Goal: Use online tool/utility: Use online tool/utility

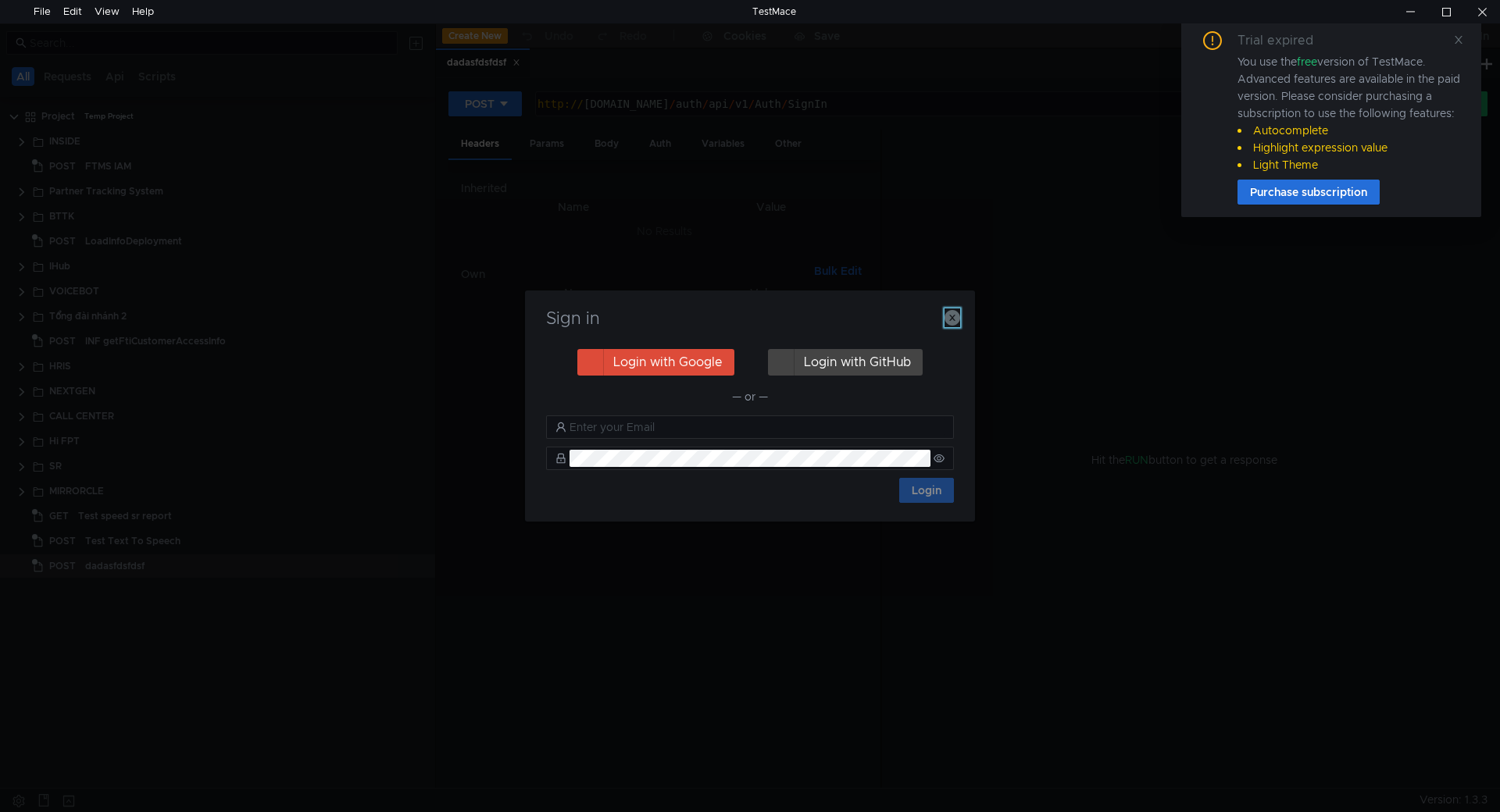
click at [947, 312] on icon "button" at bounding box center [952, 318] width 15 height 15
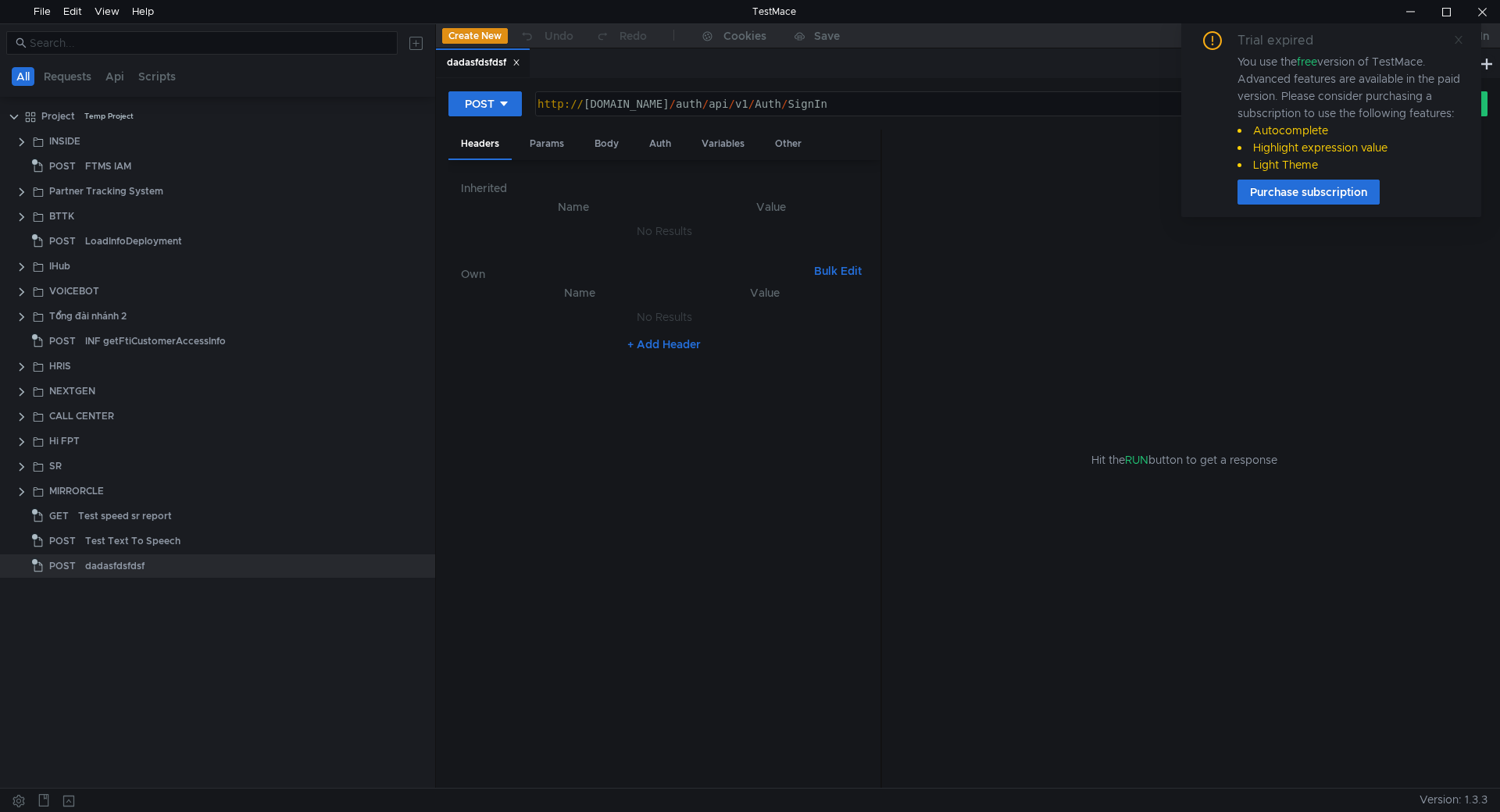
click at [1457, 45] on span at bounding box center [1458, 40] width 11 height 14
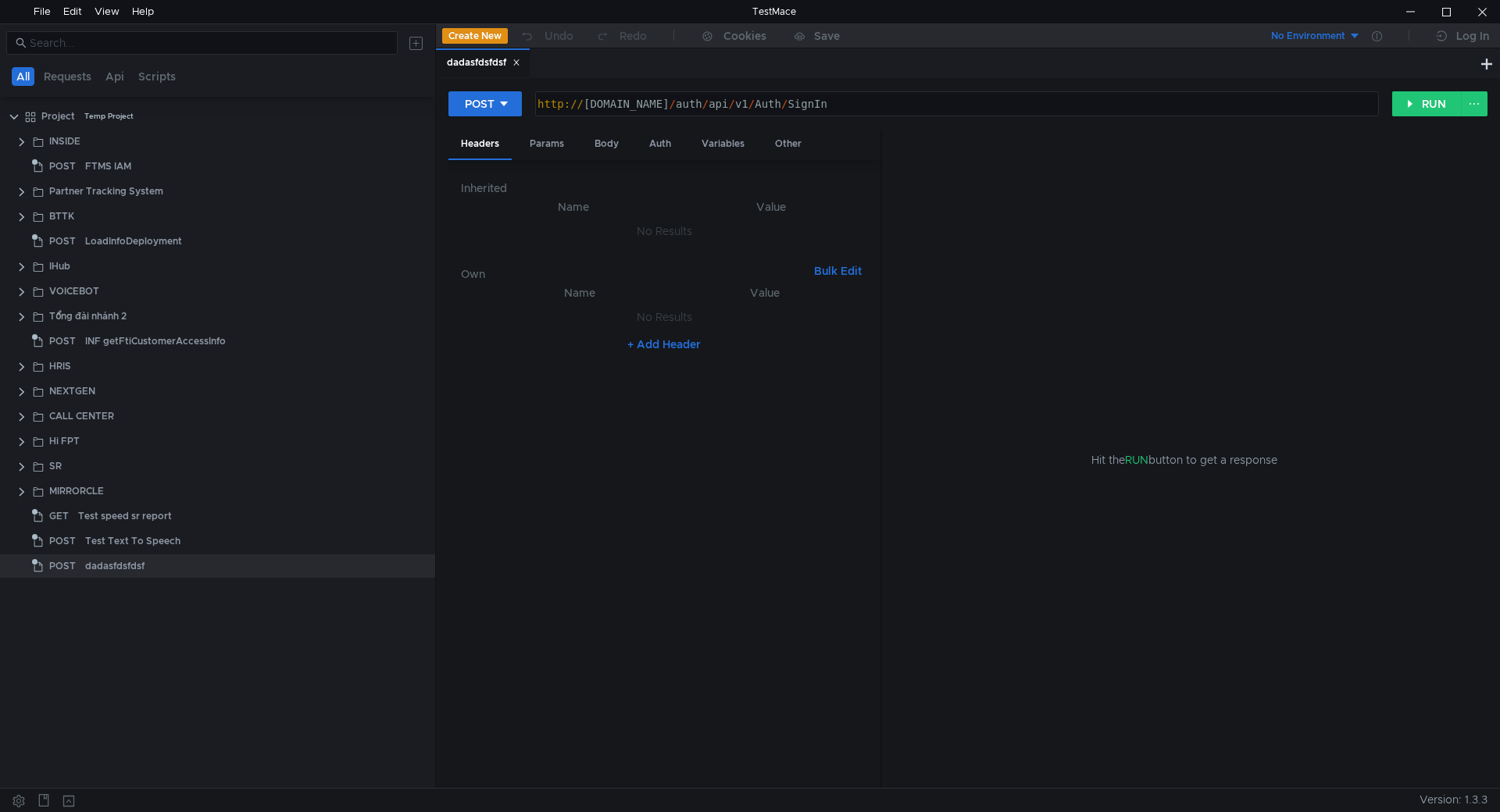
click at [520, 64] on icon at bounding box center [516, 62] width 8 height 8
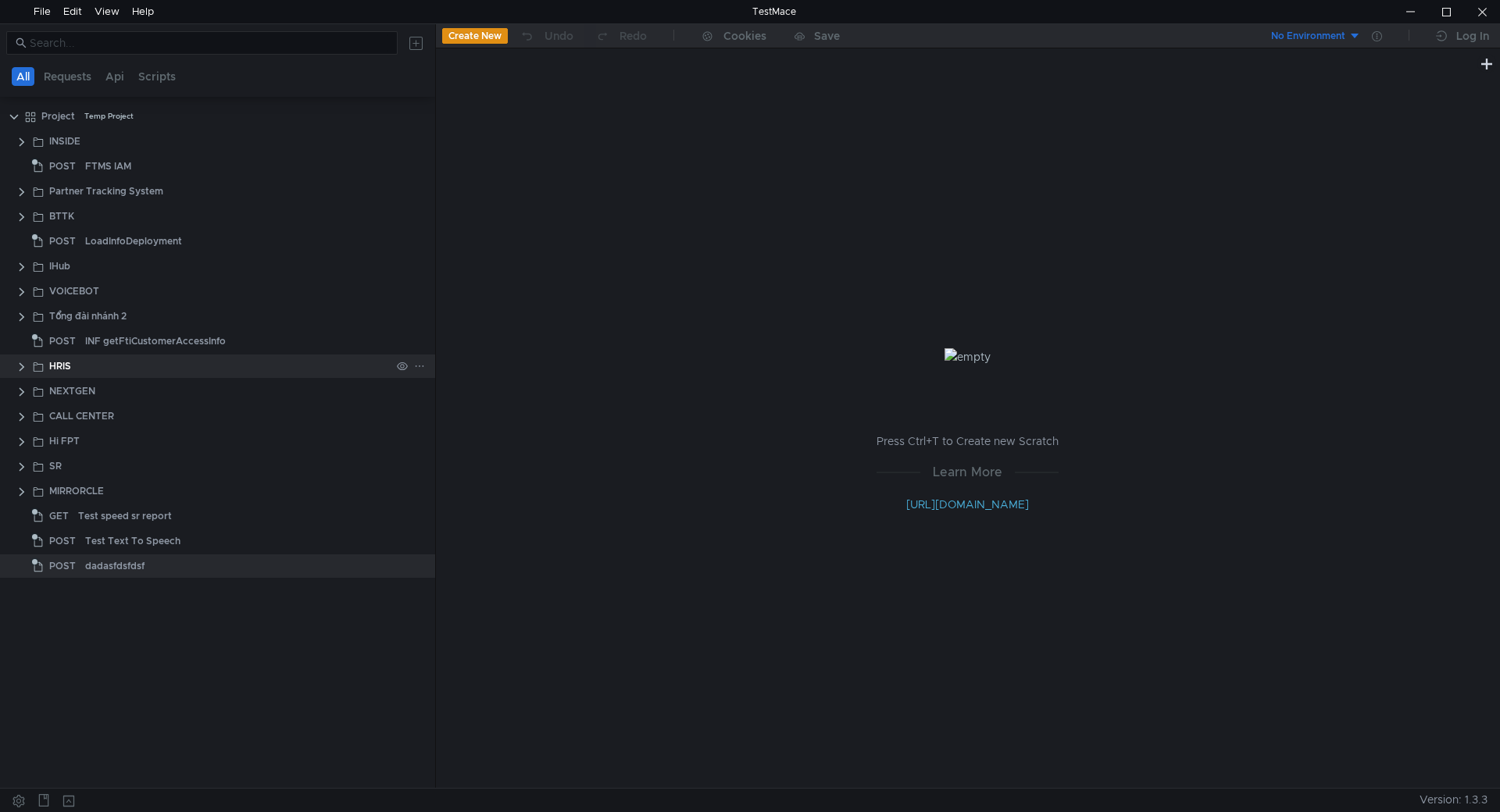
click at [11, 366] on div "HRIS" at bounding box center [218, 366] width 436 height 24
click at [18, 370] on clr-icon at bounding box center [21, 366] width 12 height 12
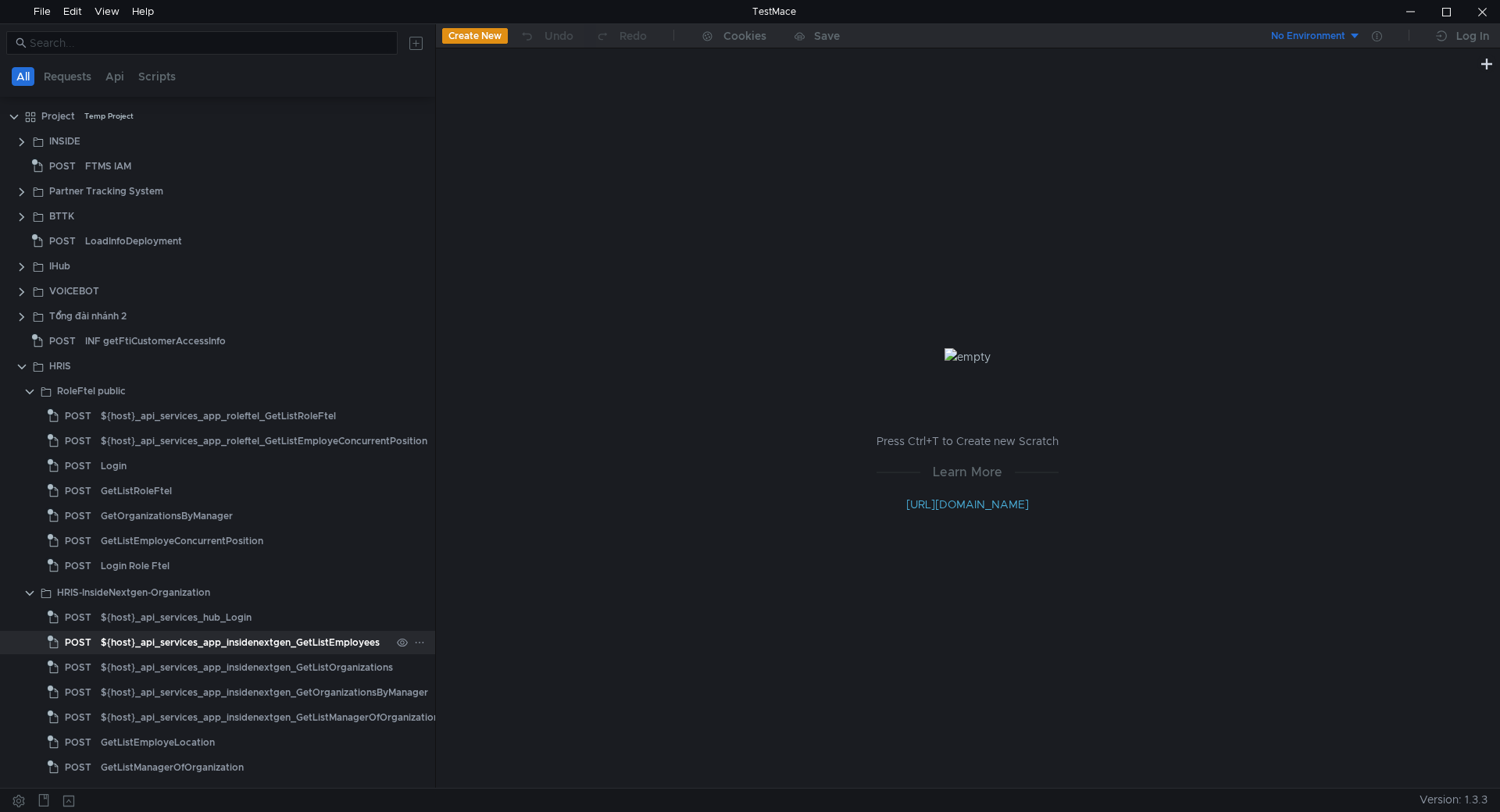
click at [216, 631] on div "${host}_api_services_app_insidenextgen_GetListEmployees" at bounding box center [240, 643] width 279 height 24
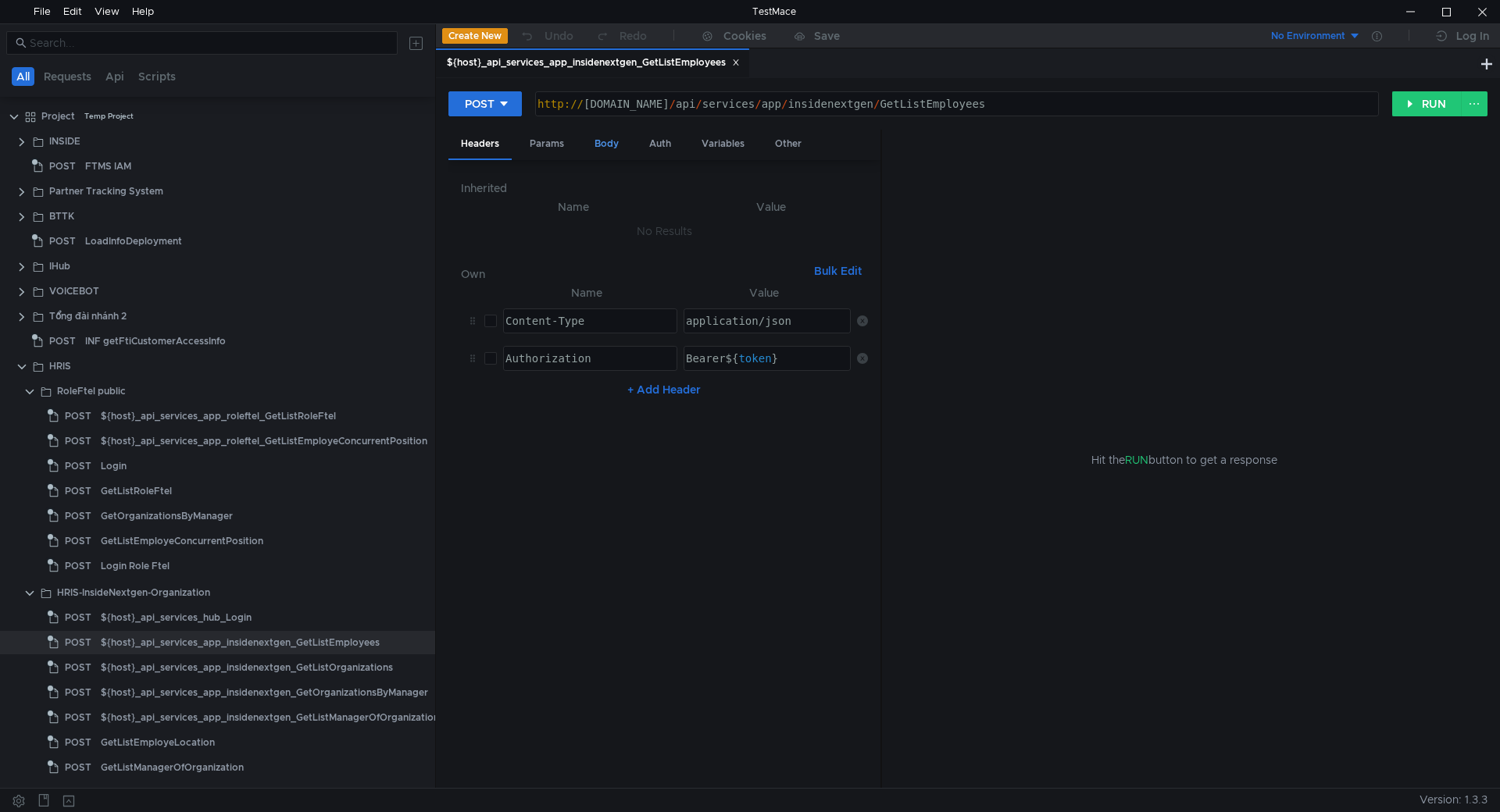
click at [598, 140] on div "Body" at bounding box center [607, 144] width 49 height 29
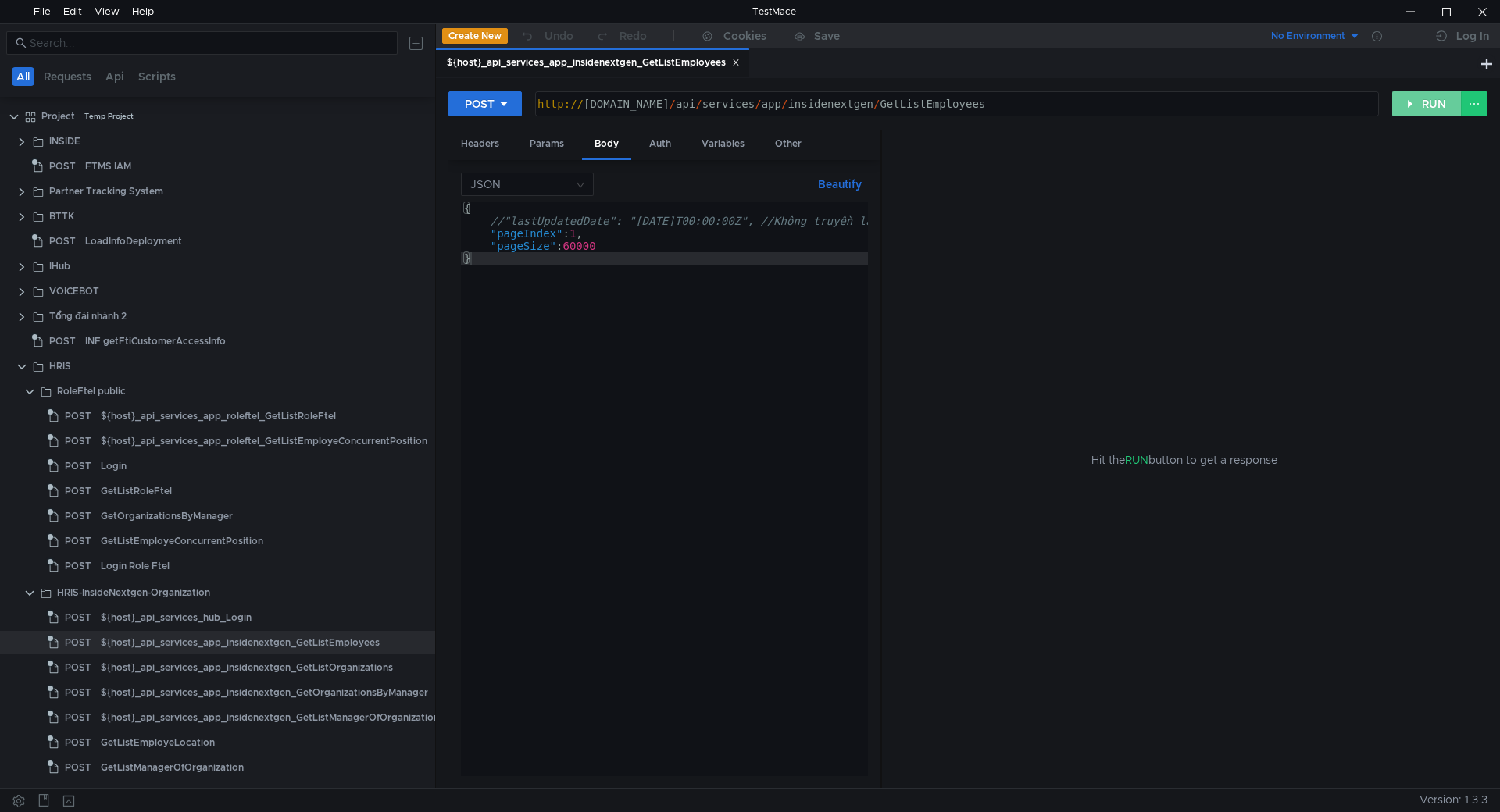
click at [1427, 97] on button "RUN" at bounding box center [1426, 104] width 69 height 25
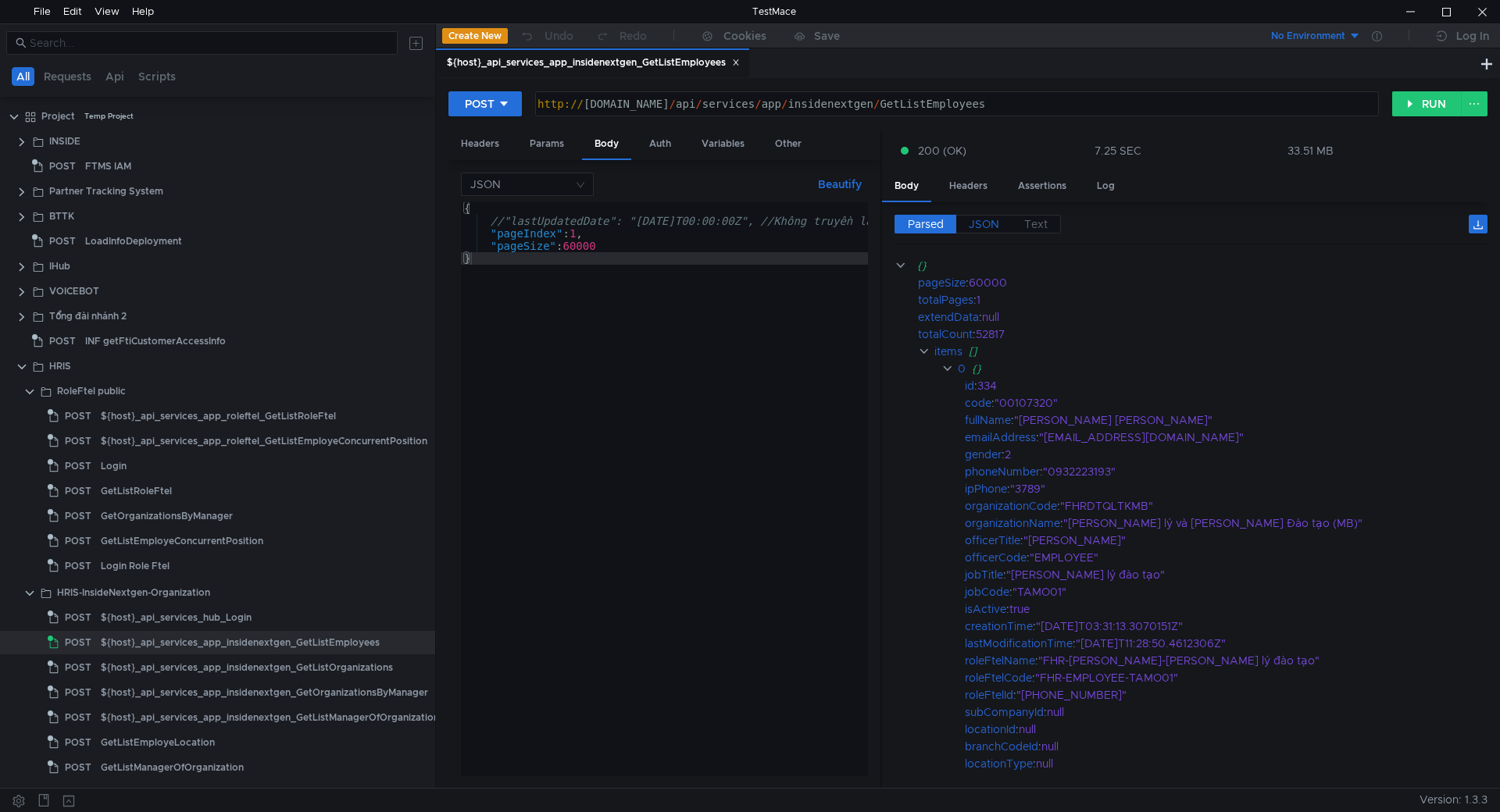
click at [975, 221] on span "JSON" at bounding box center [984, 223] width 30 height 14
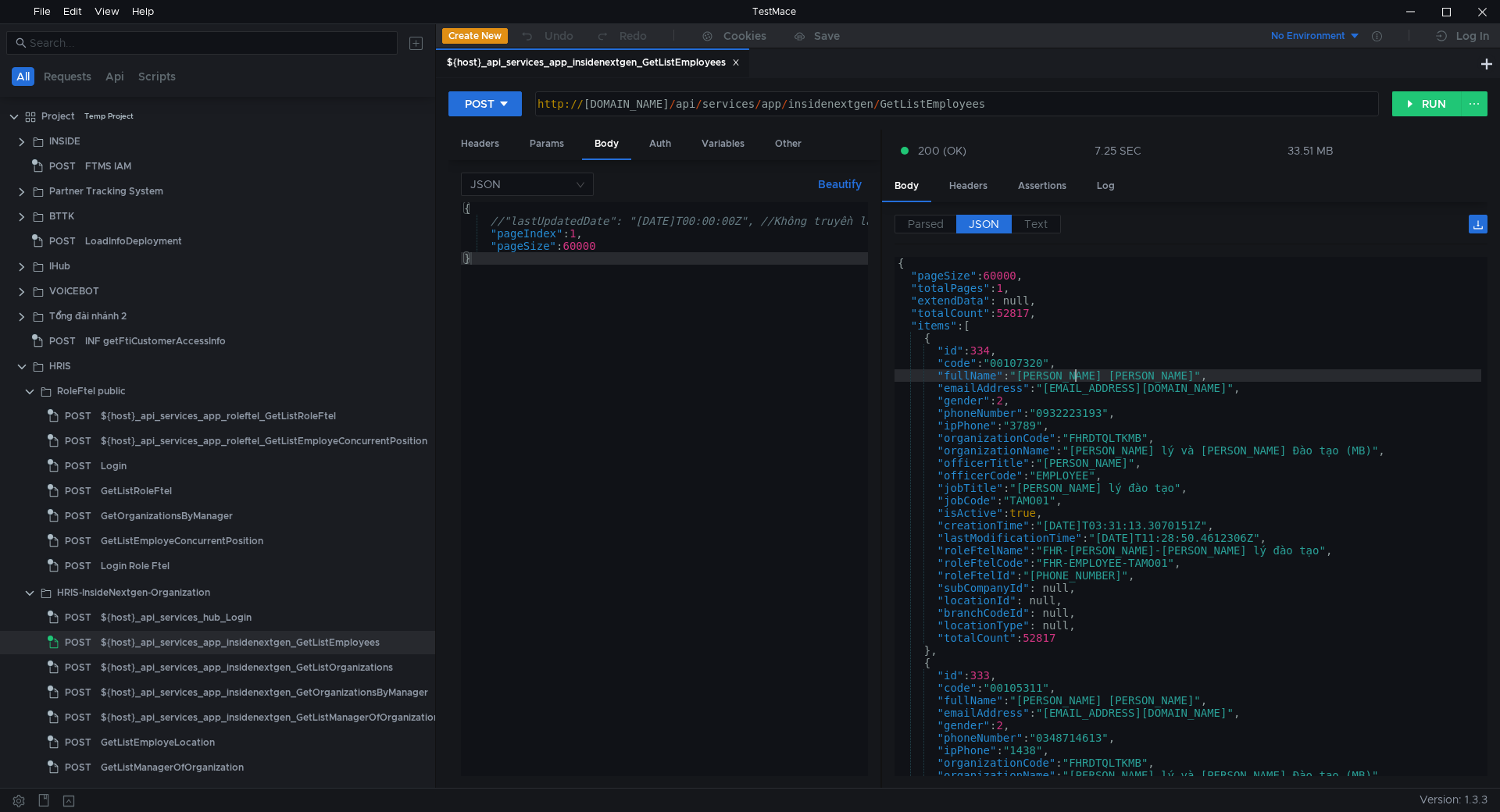
click at [1078, 370] on div "{ "pageSize" : 60000 , "totalPages" : 1 , "extendData" : null, "totalCount" : 5…" at bounding box center [1188, 528] width 587 height 544
type textarea ""fullName": "[PERSON_NAME] [PERSON_NAME]","
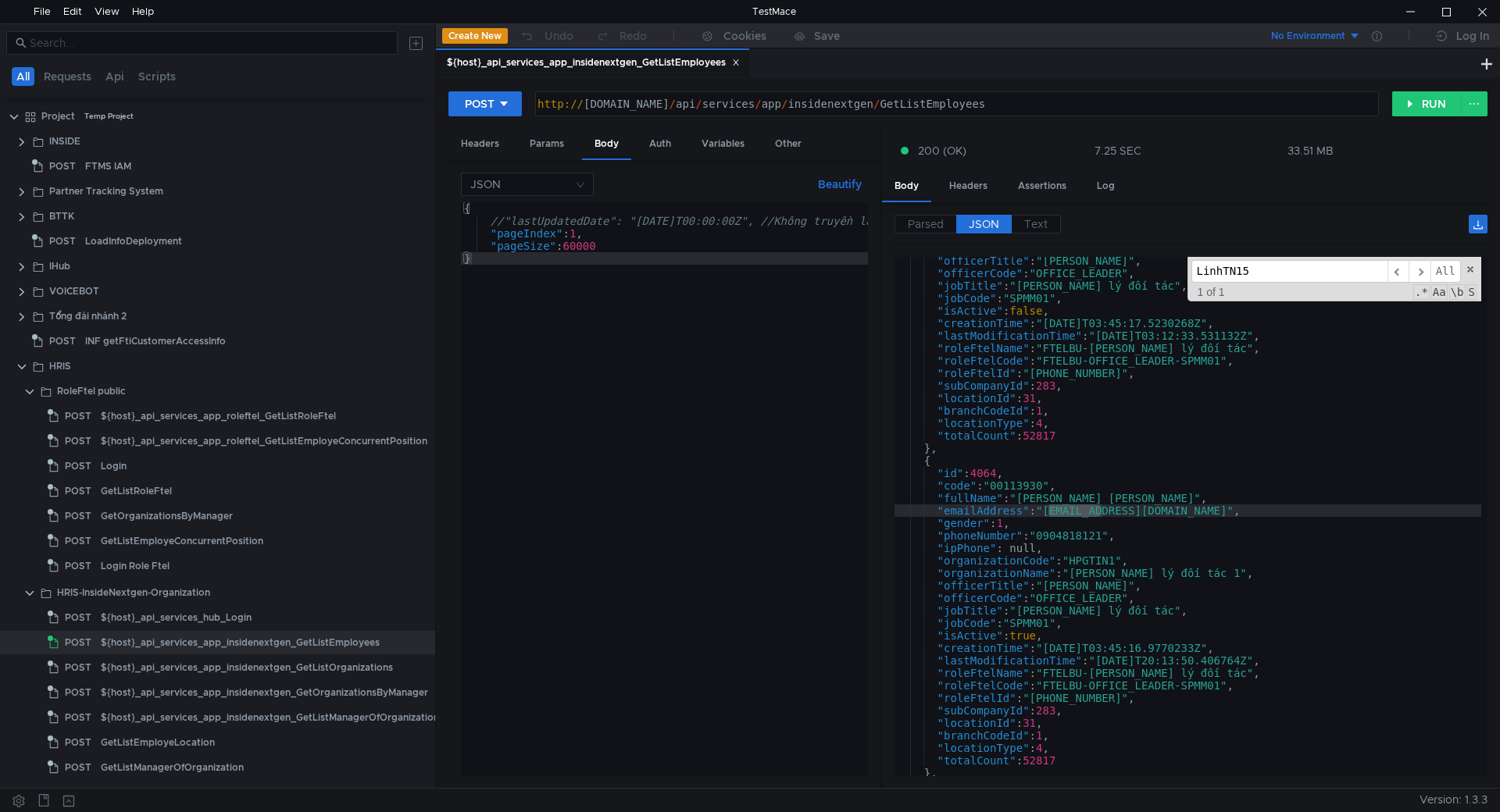
scroll to position [25064, 0]
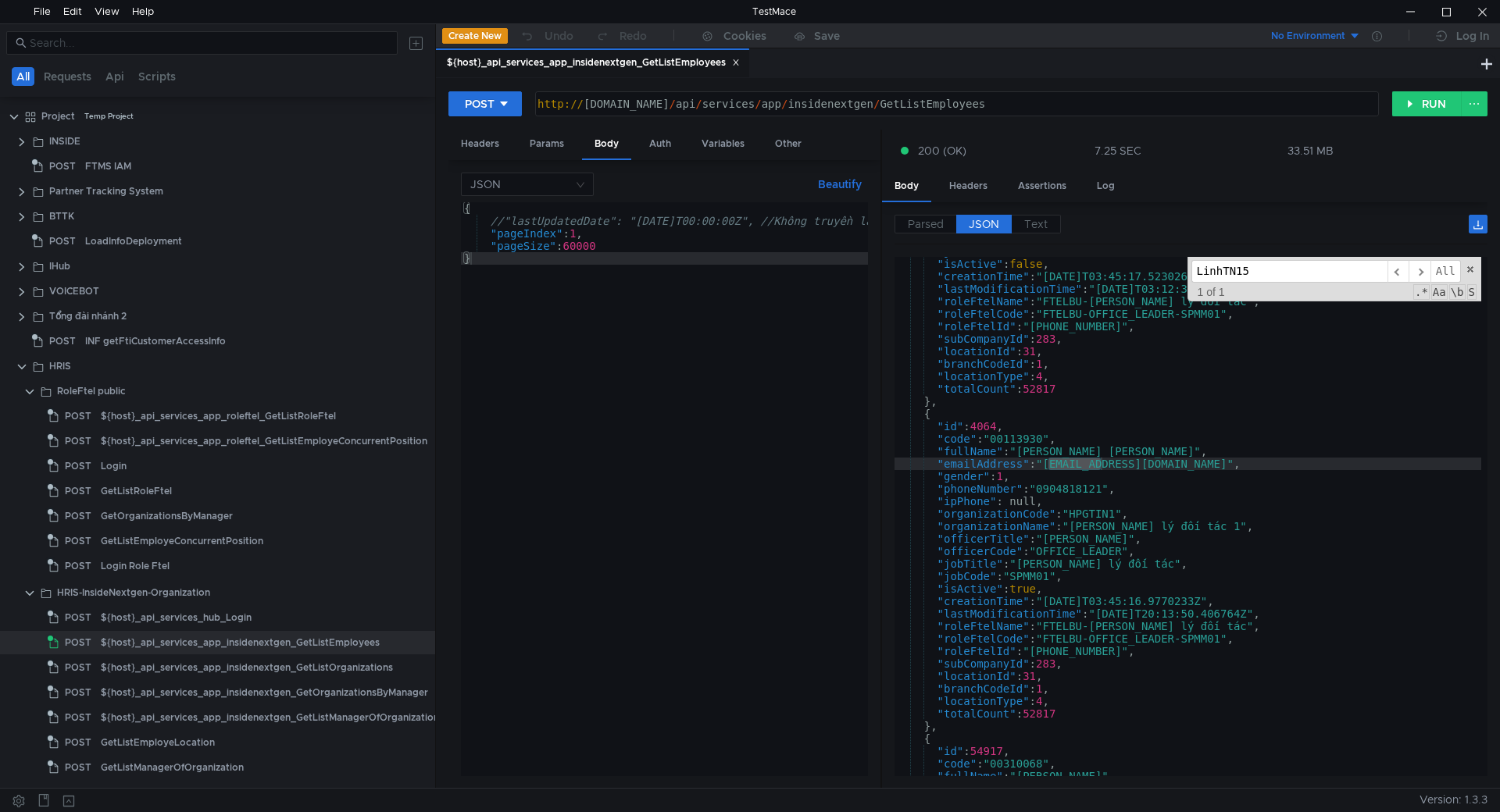
type input "LinhTN15"
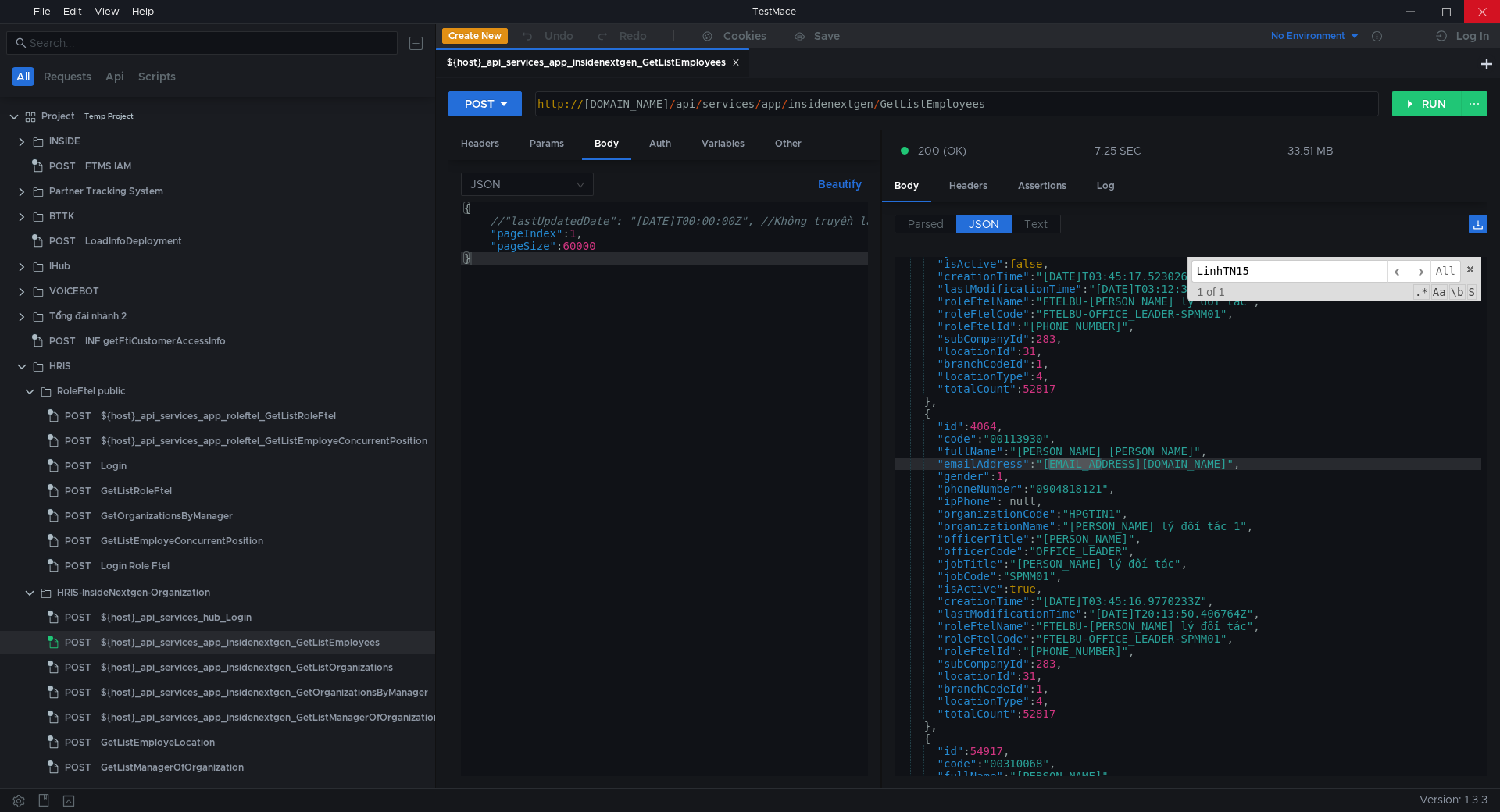
click at [1473, 5] on div at bounding box center [1482, 11] width 36 height 24
